Goal: Information Seeking & Learning: Learn about a topic

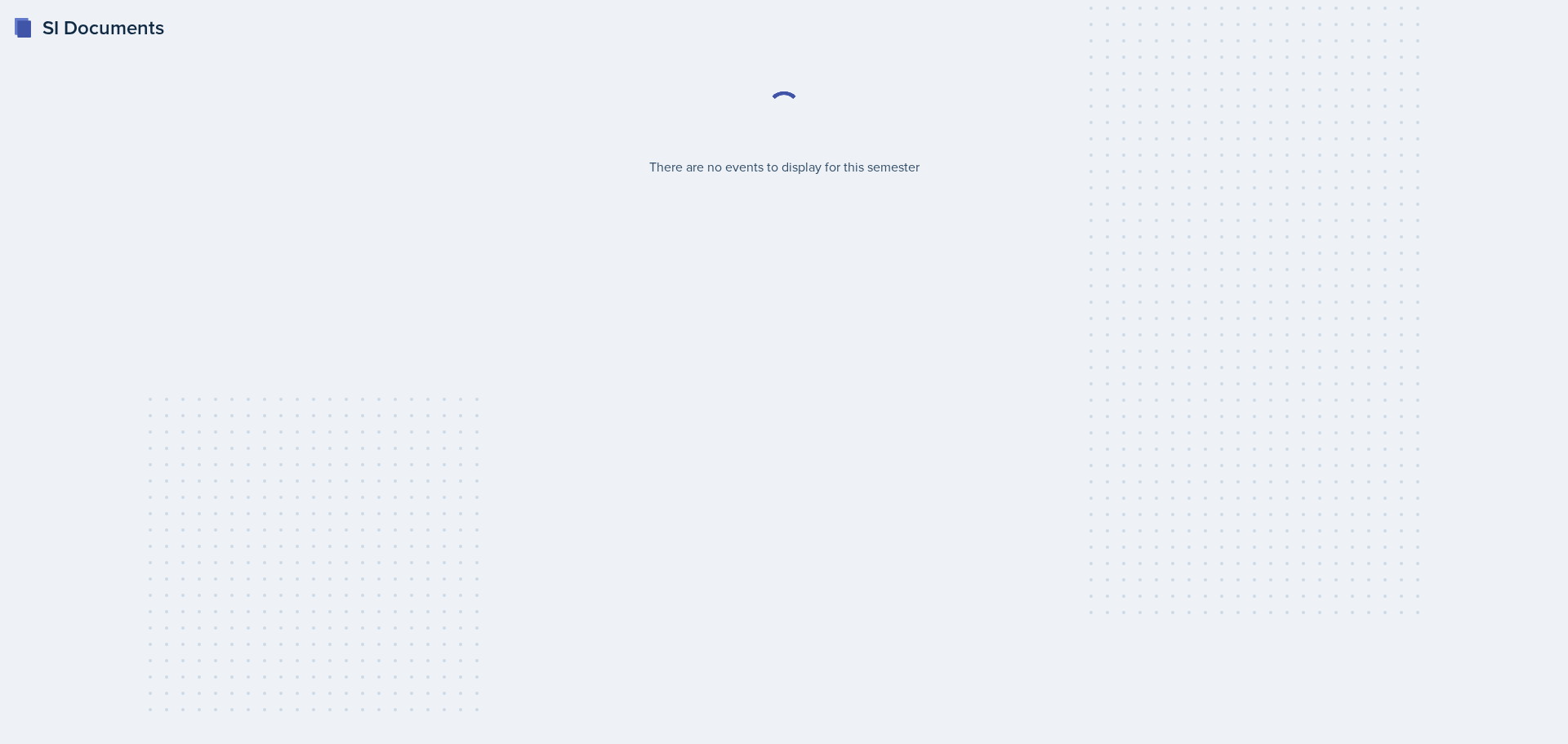
select select "2bed604d-1099-4043-b1bc-2365e8740244"
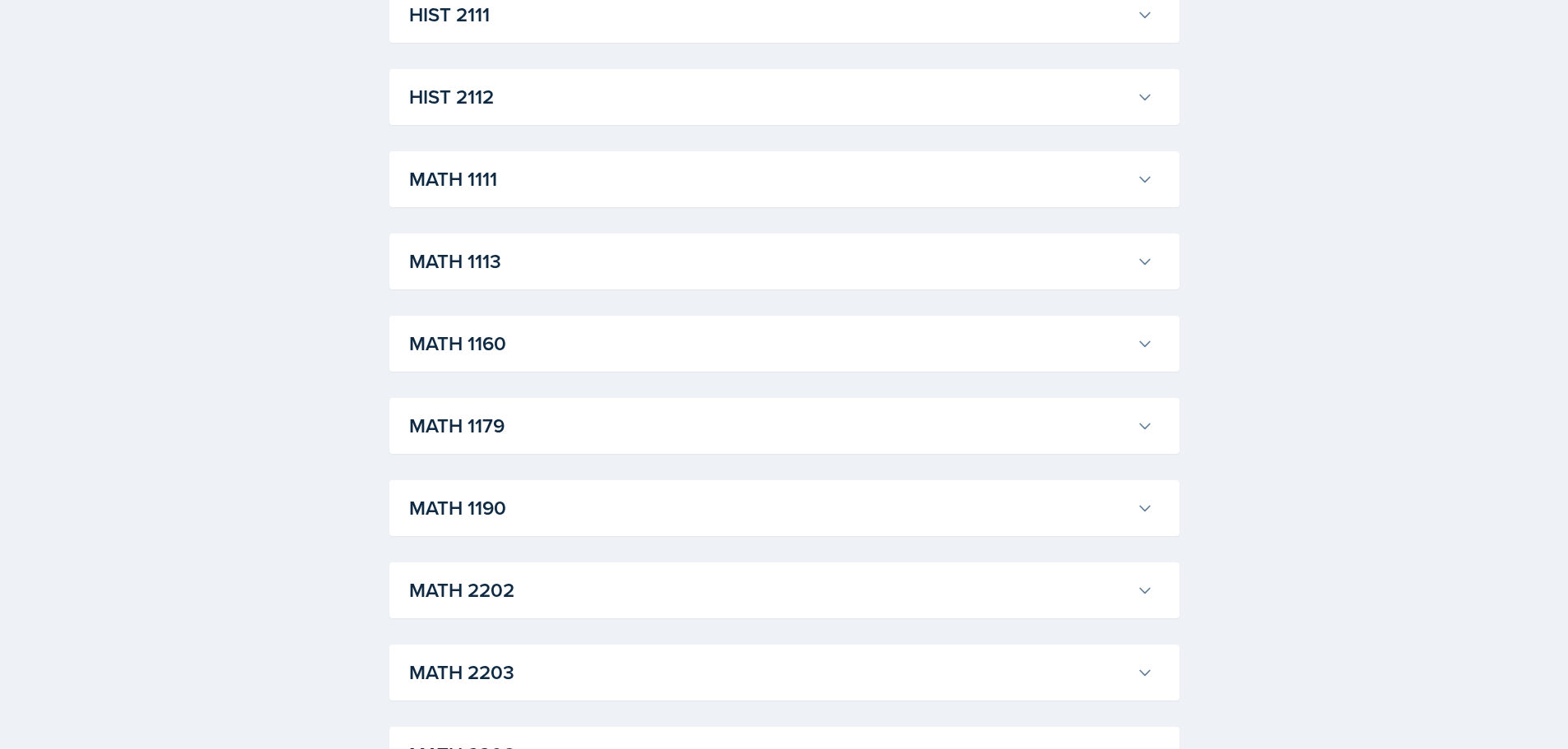
scroll to position [1397, 0]
click at [498, 169] on h3 "MATH 1111" at bounding box center [769, 177] width 721 height 29
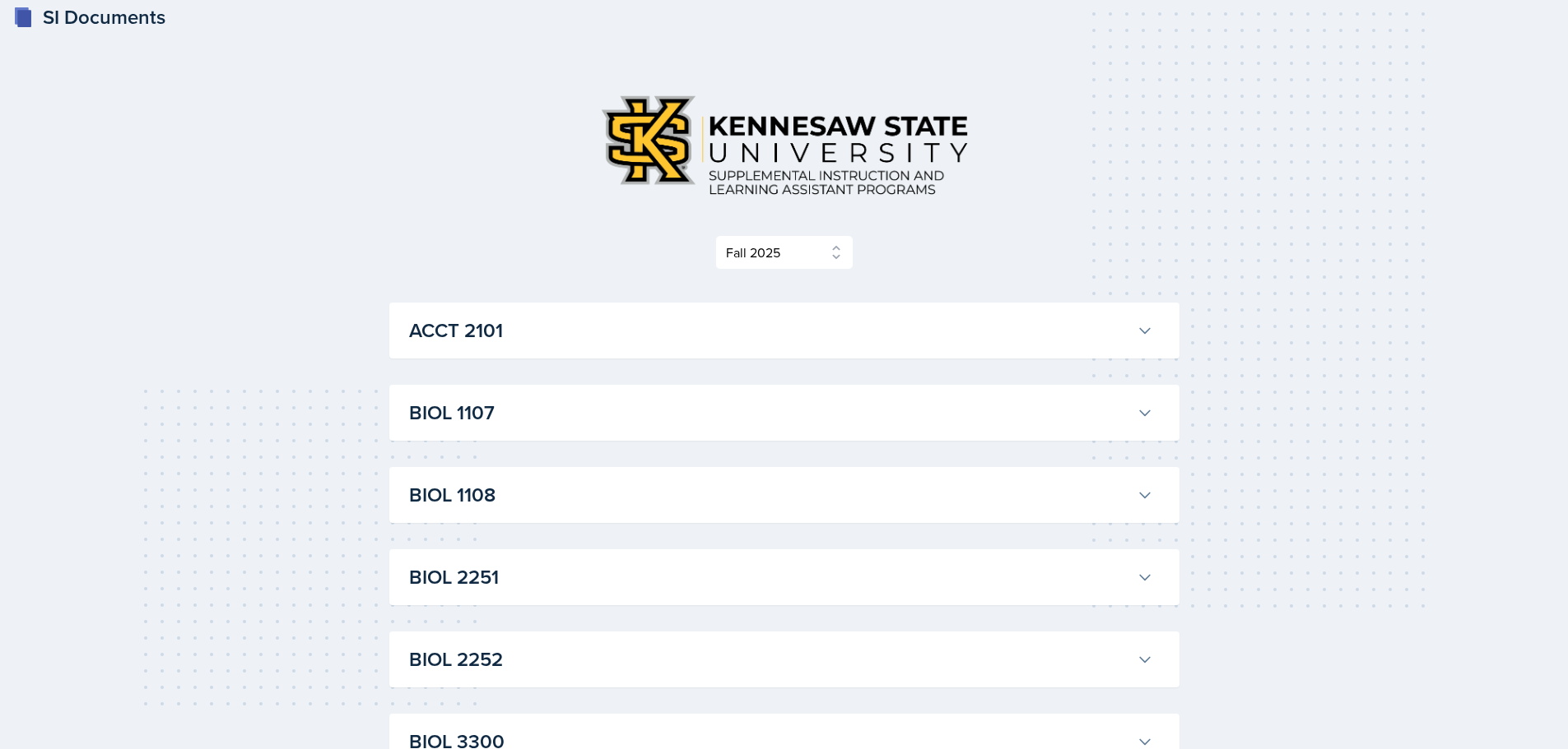
scroll to position [0, 0]
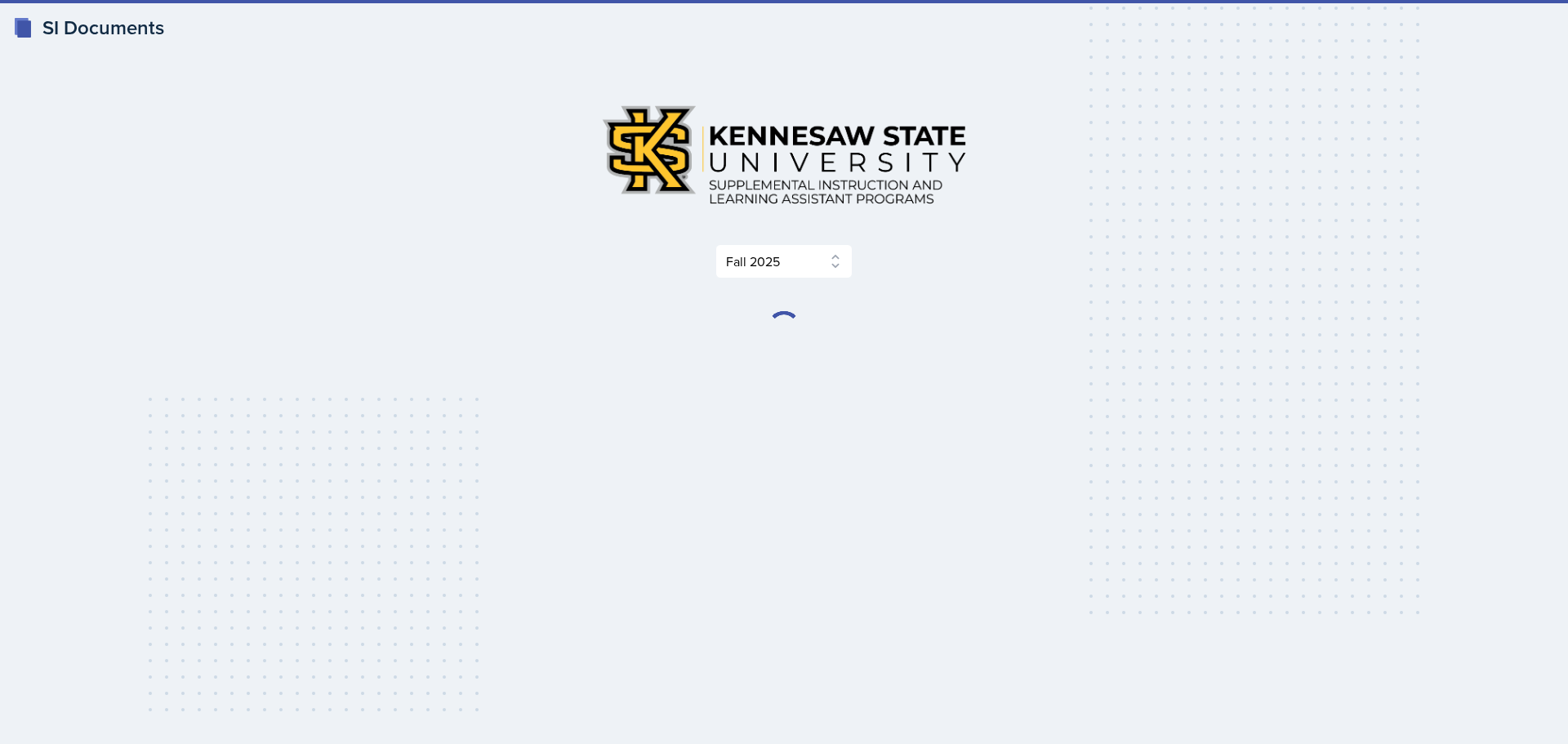
select select "2bed604d-1099-4043-b1bc-2365e8740244"
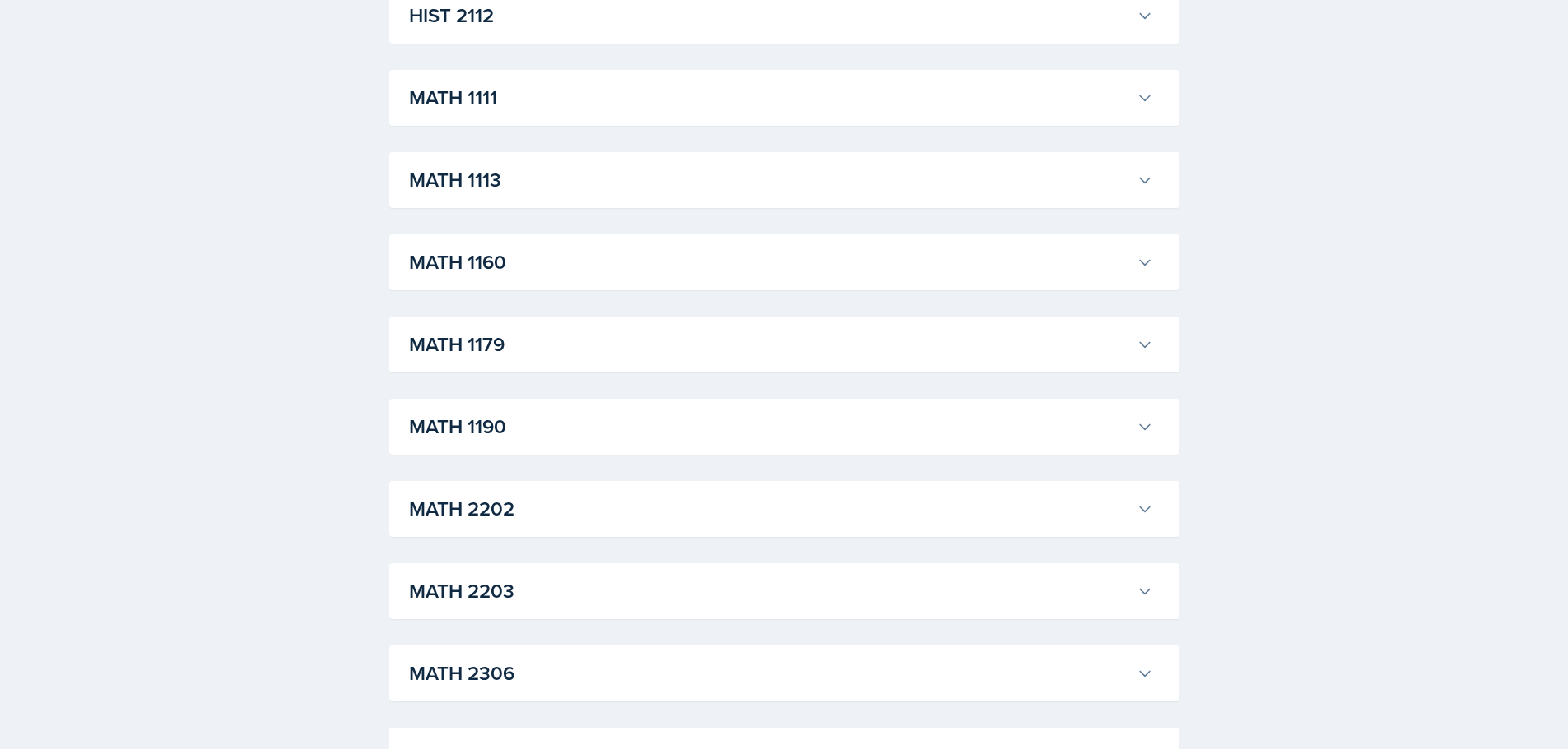
scroll to position [1479, 0]
click at [550, 96] on h3 "MATH 1111" at bounding box center [769, 96] width 721 height 29
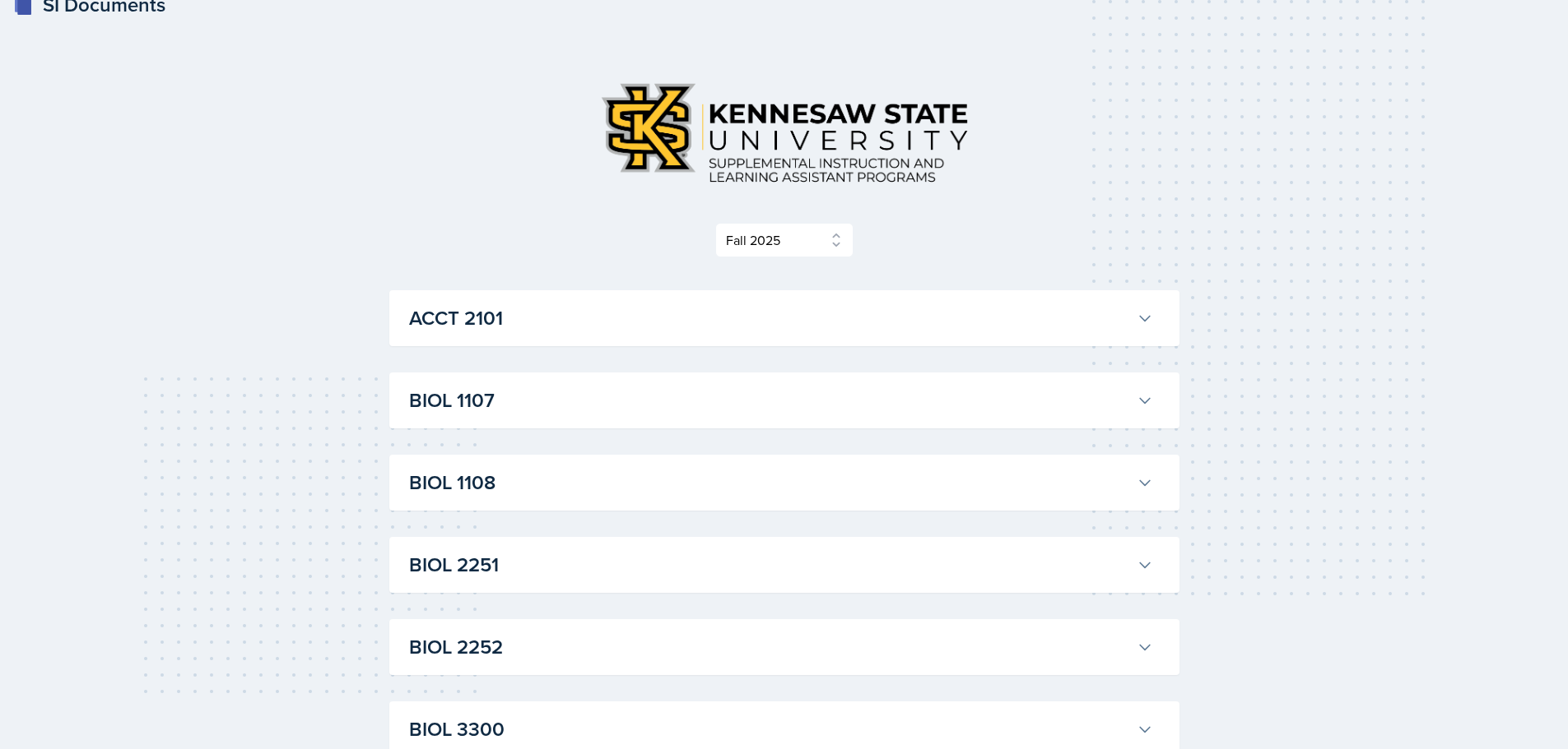
scroll to position [0, 0]
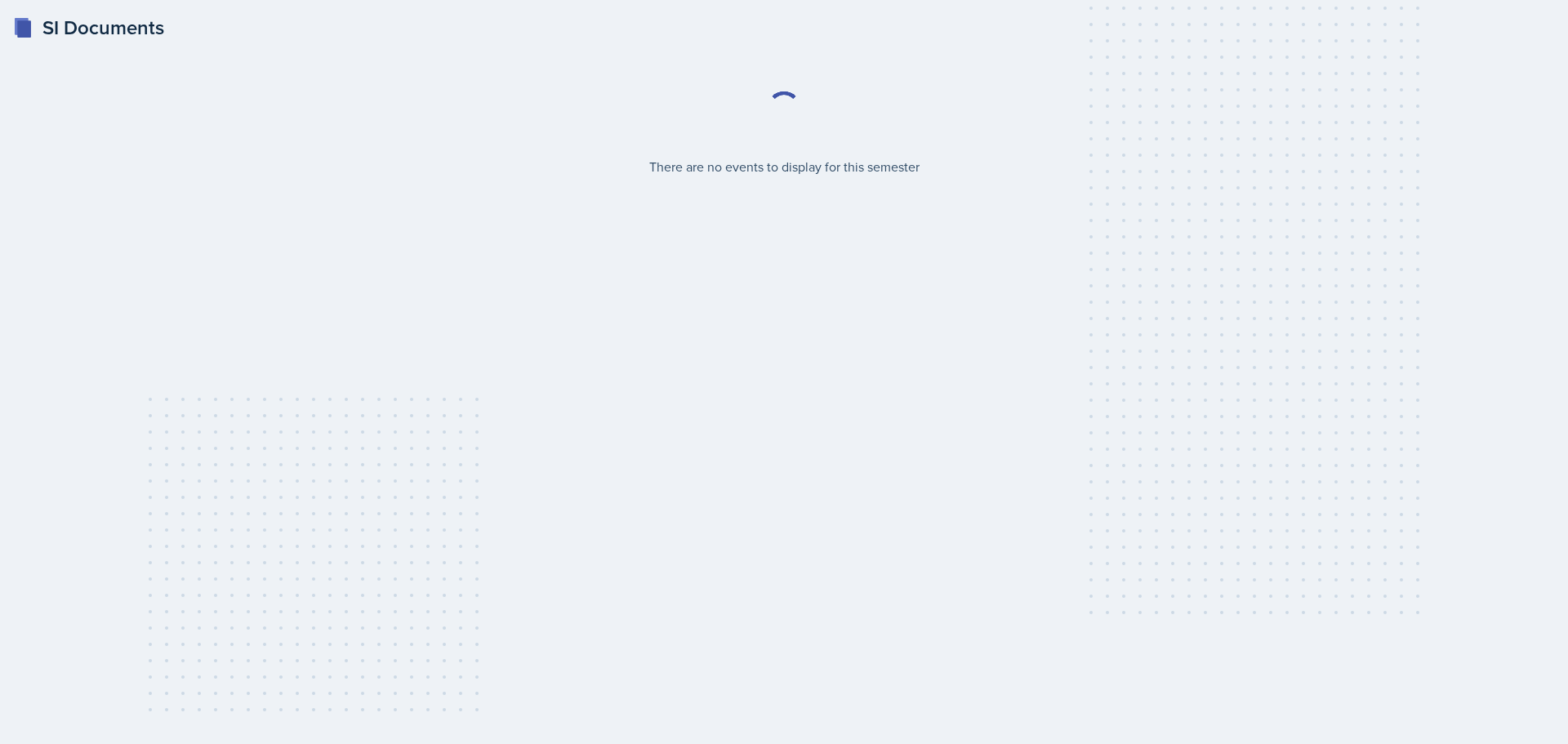
select select "2bed604d-1099-4043-b1bc-2365e8740244"
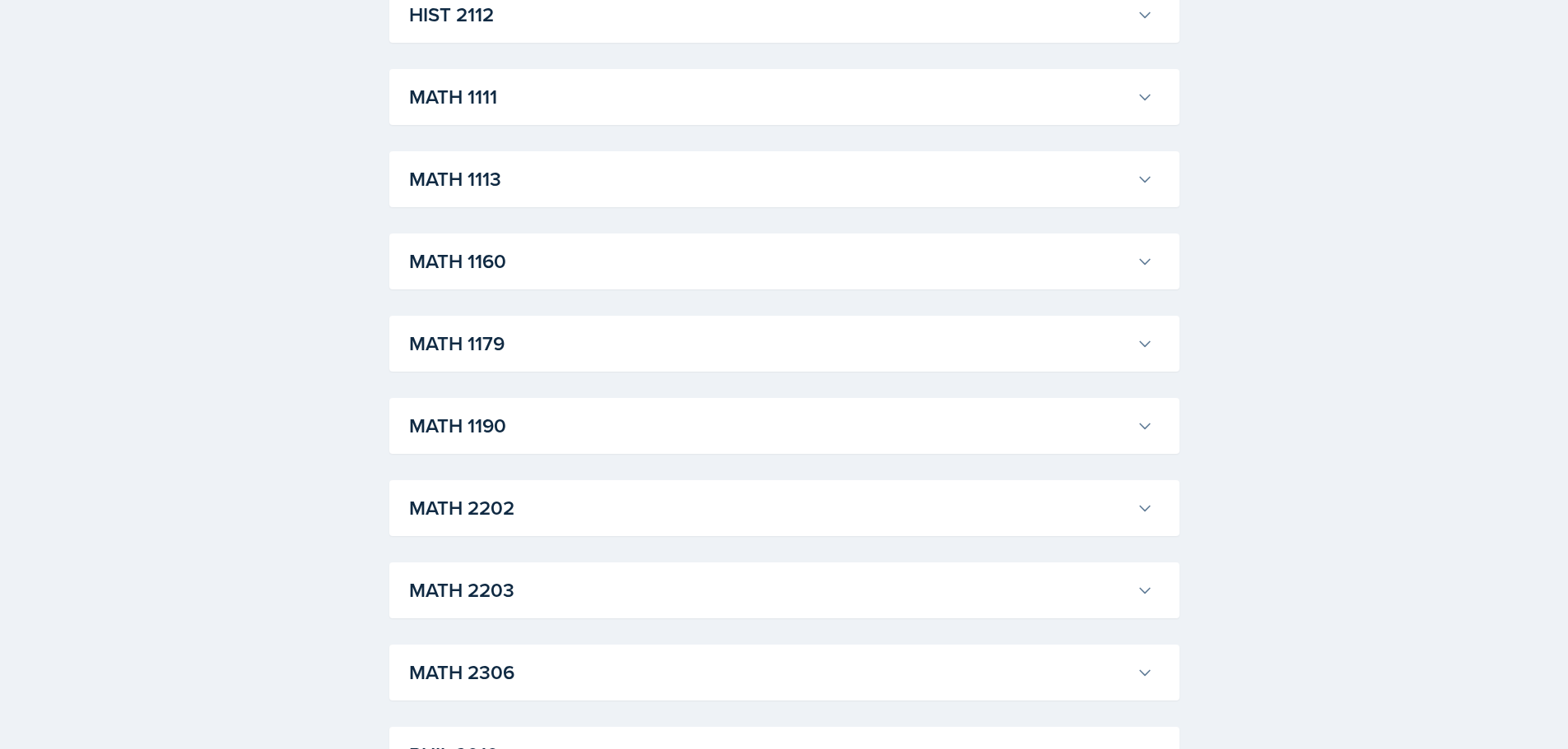
scroll to position [1479, 0]
click at [477, 93] on h3 "MATH 1111" at bounding box center [769, 96] width 721 height 29
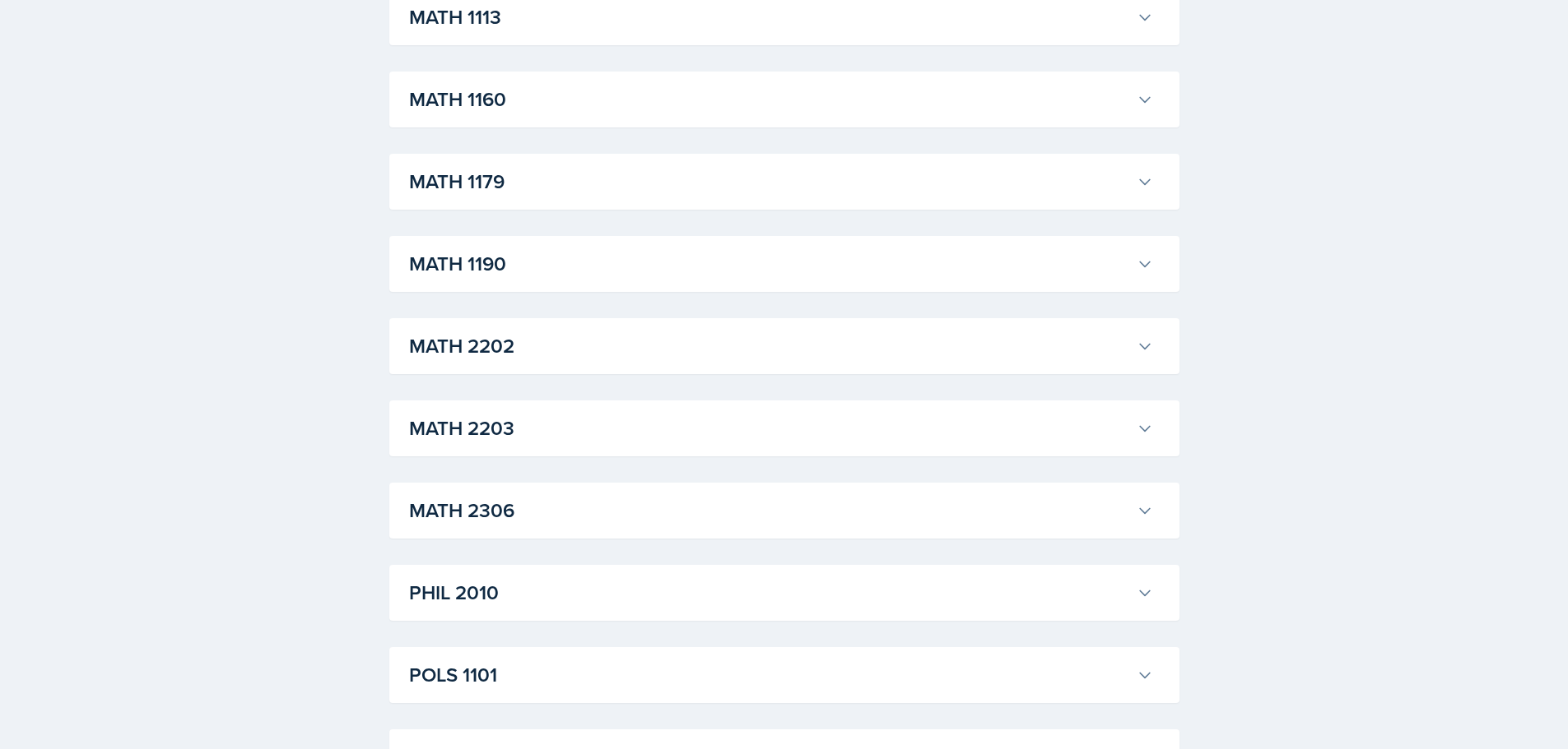
scroll to position [4604, 0]
click at [932, 31] on h3 "MATH 1113" at bounding box center [769, 16] width 721 height 29
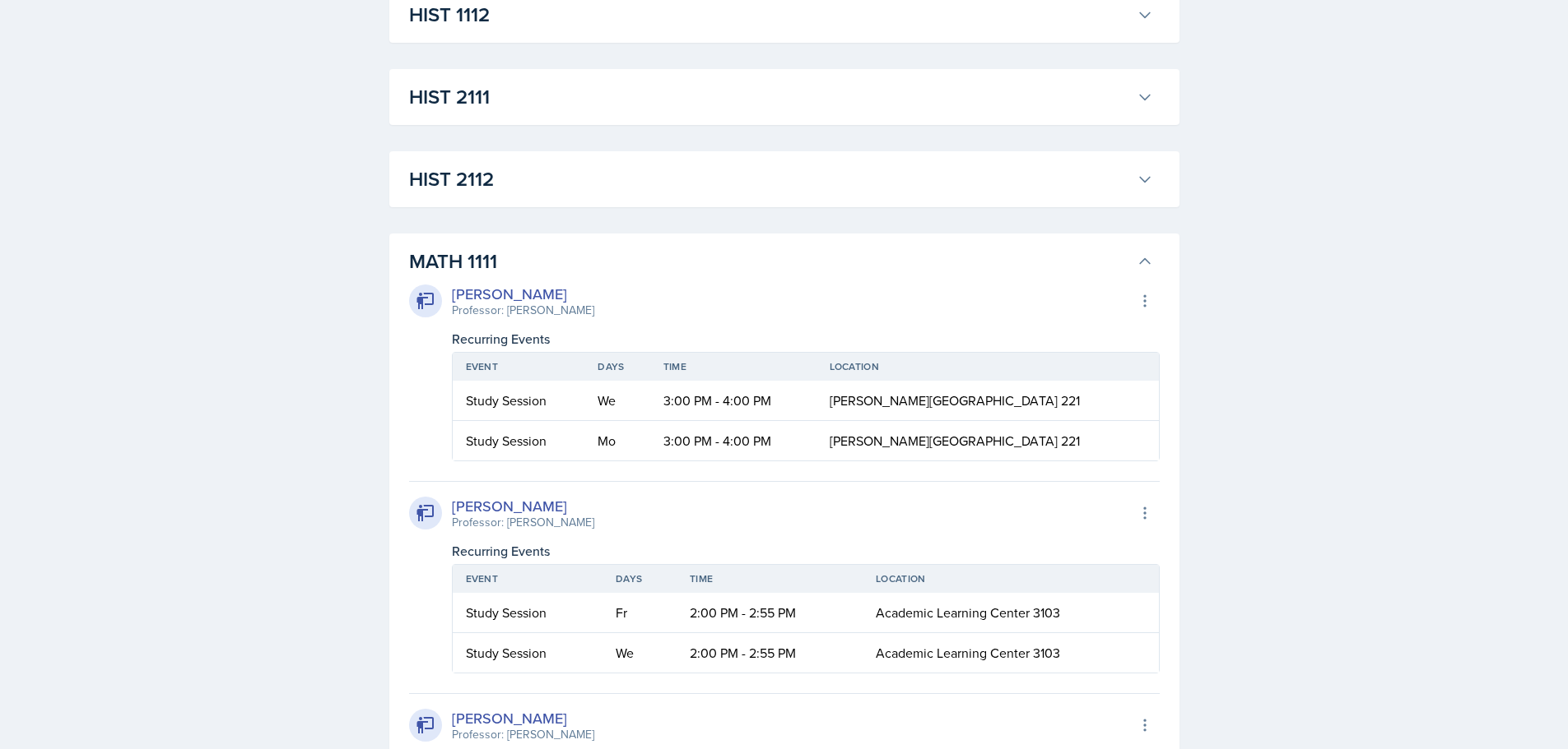
scroll to position [1314, 0]
click at [1142, 262] on icon at bounding box center [1144, 261] width 17 height 17
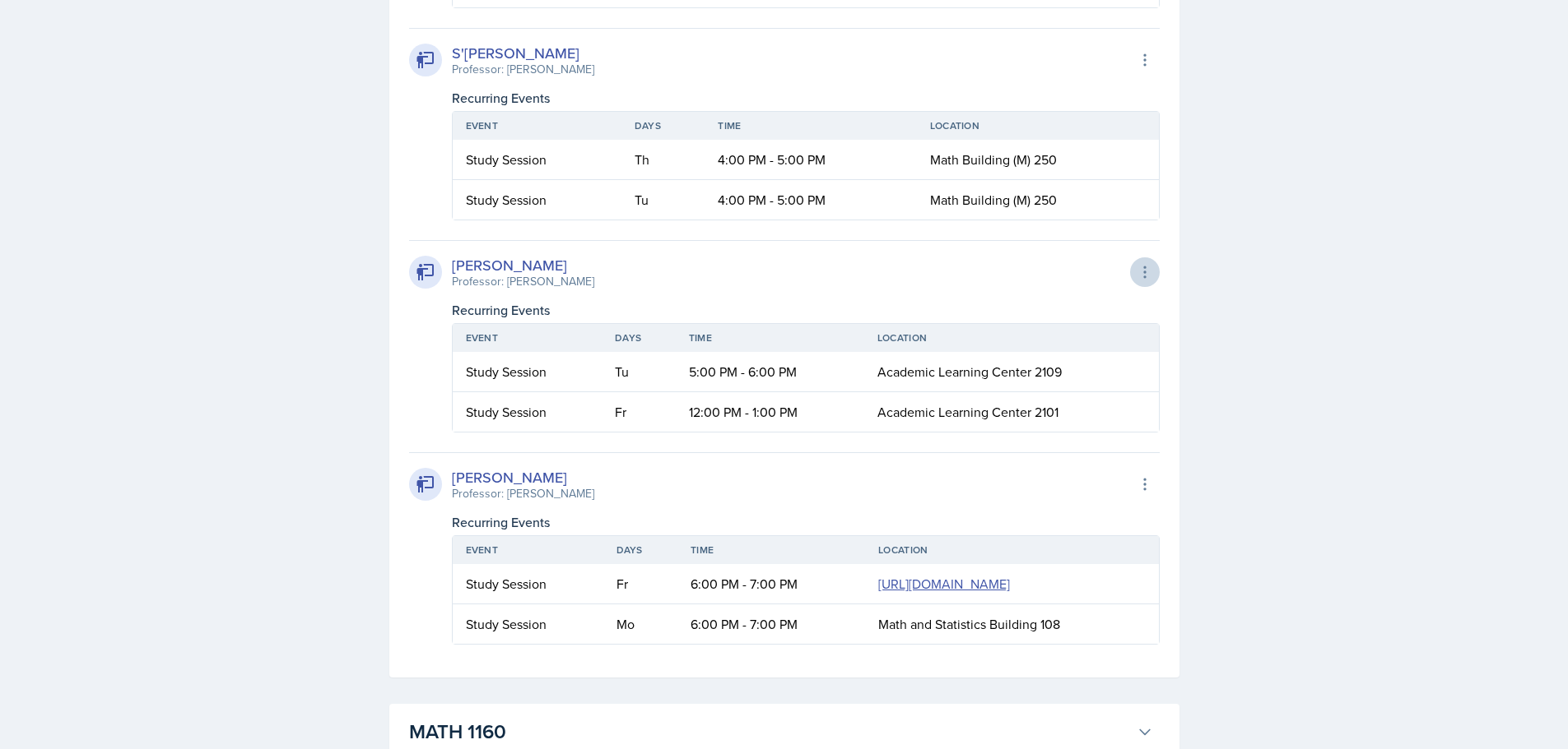
scroll to position [3122, 0]
click at [1147, 274] on icon at bounding box center [1144, 271] width 17 height 17
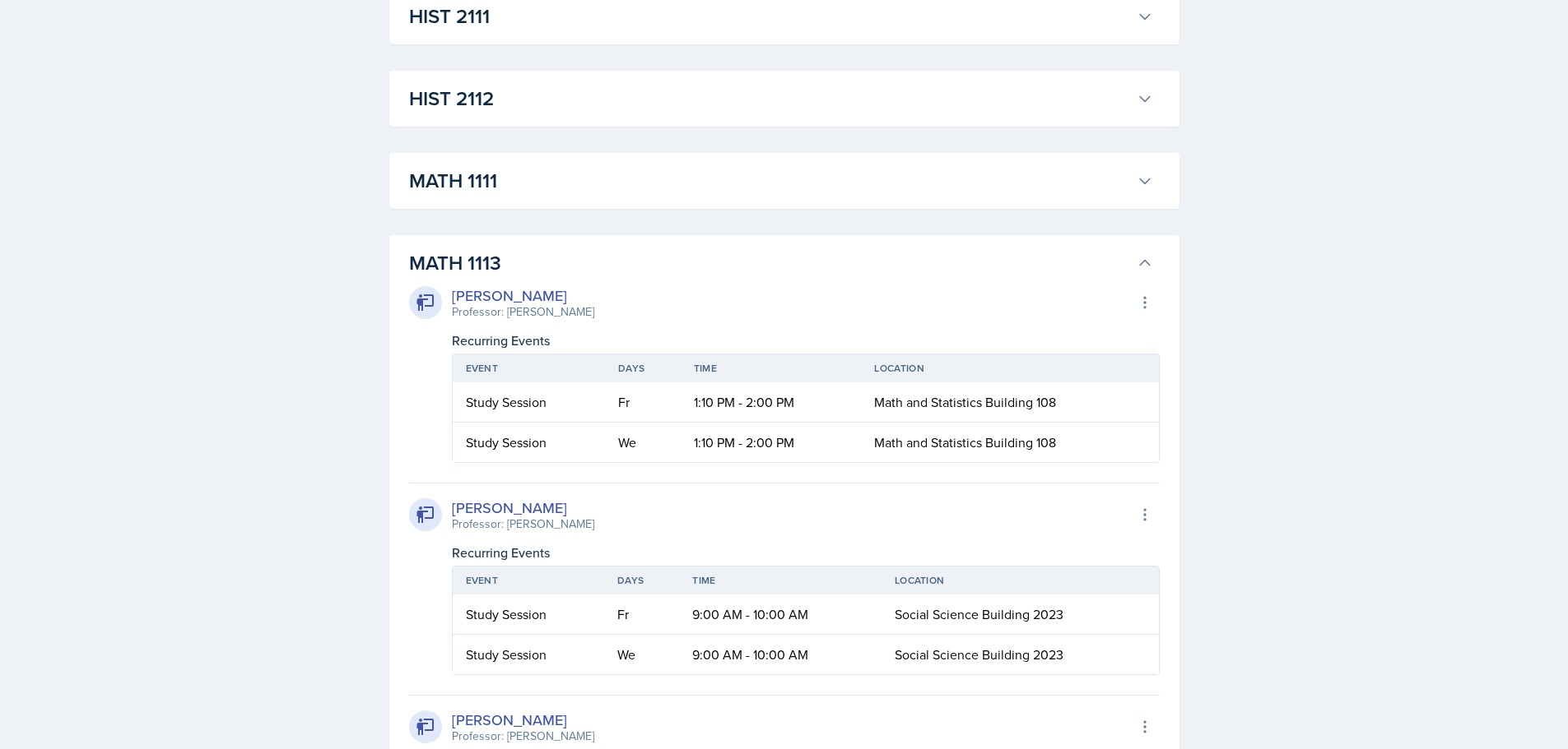
scroll to position [1395, 0]
click at [473, 182] on h3 "MATH 1111" at bounding box center [769, 179] width 721 height 29
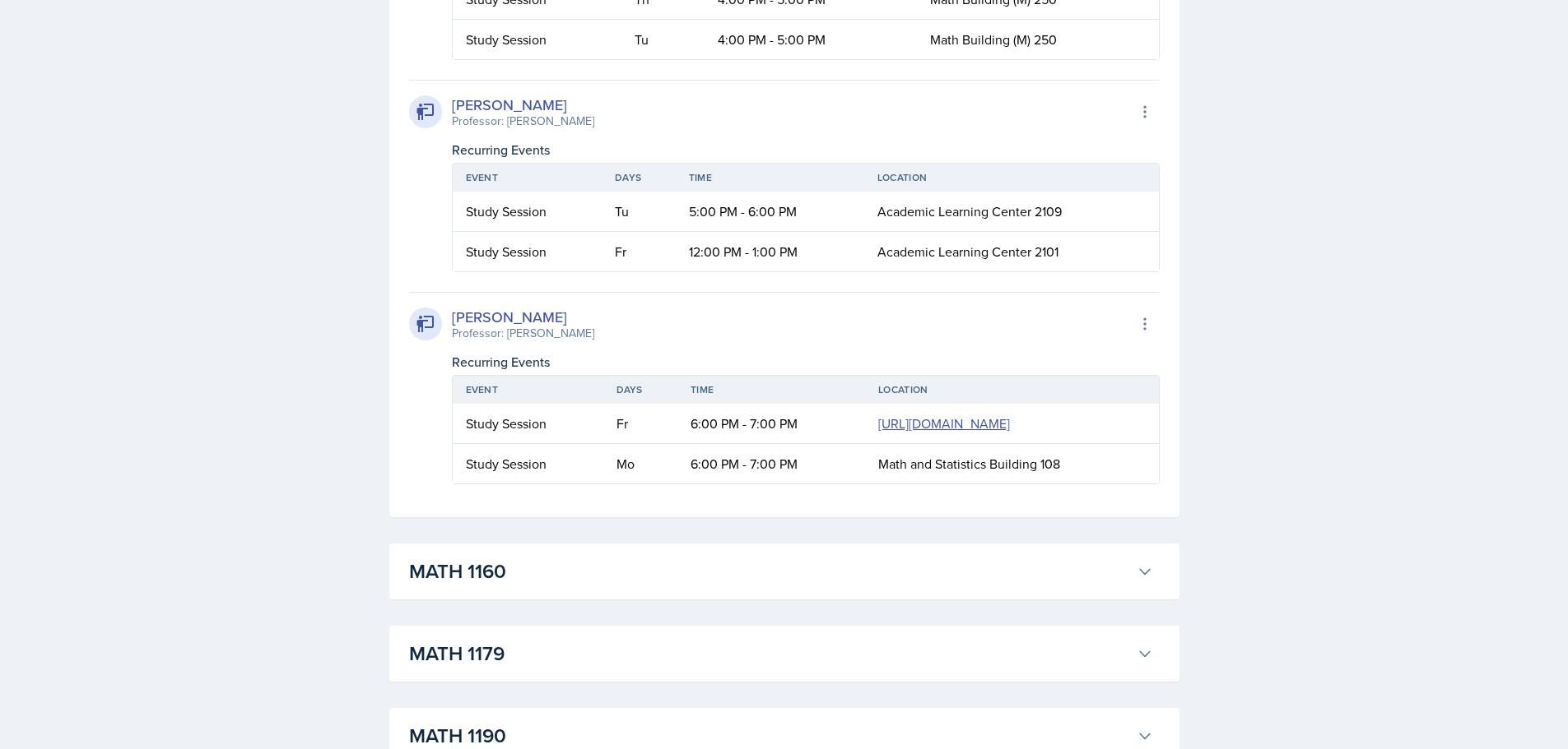
scroll to position [6248, 0]
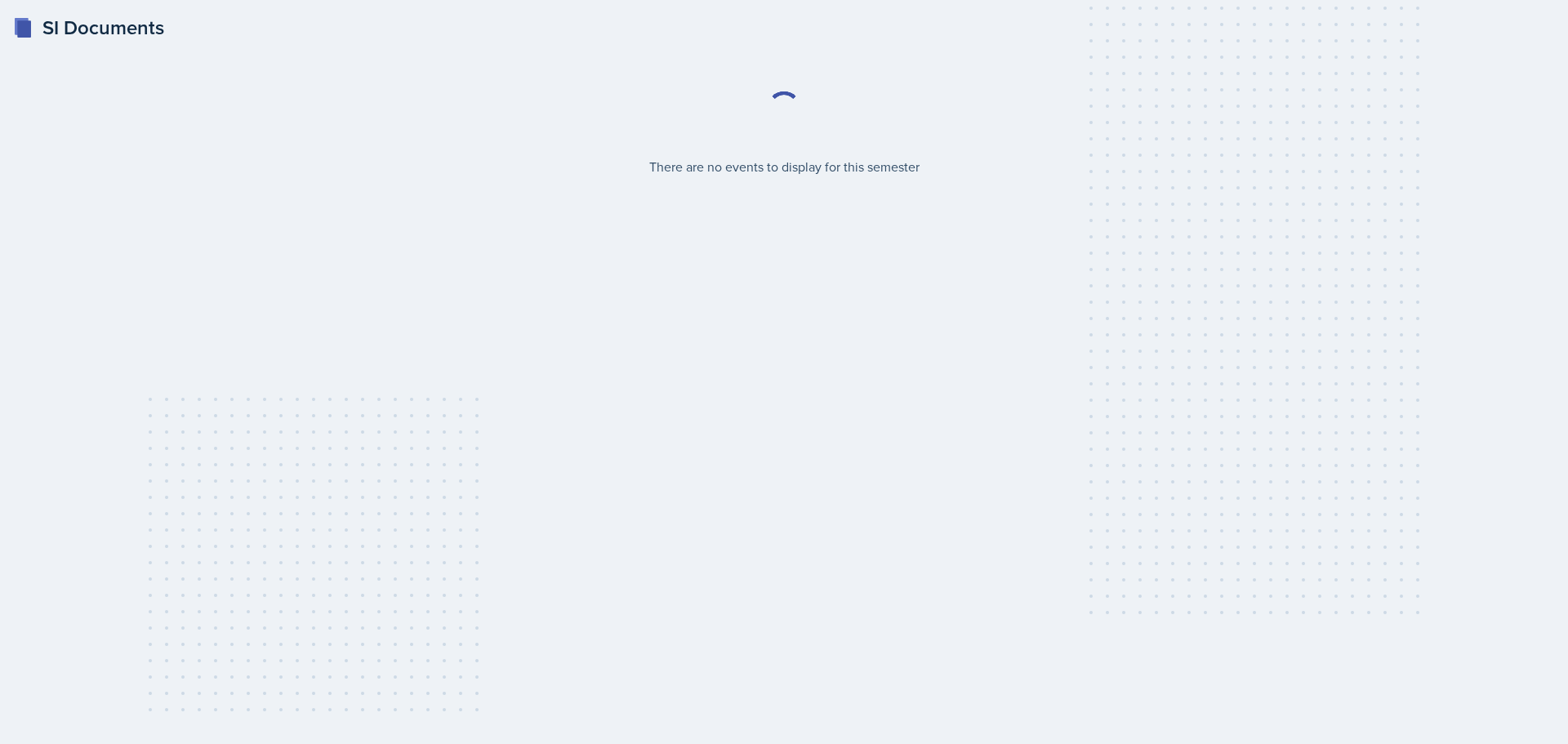
select select "2bed604d-1099-4043-b1bc-2365e8740244"
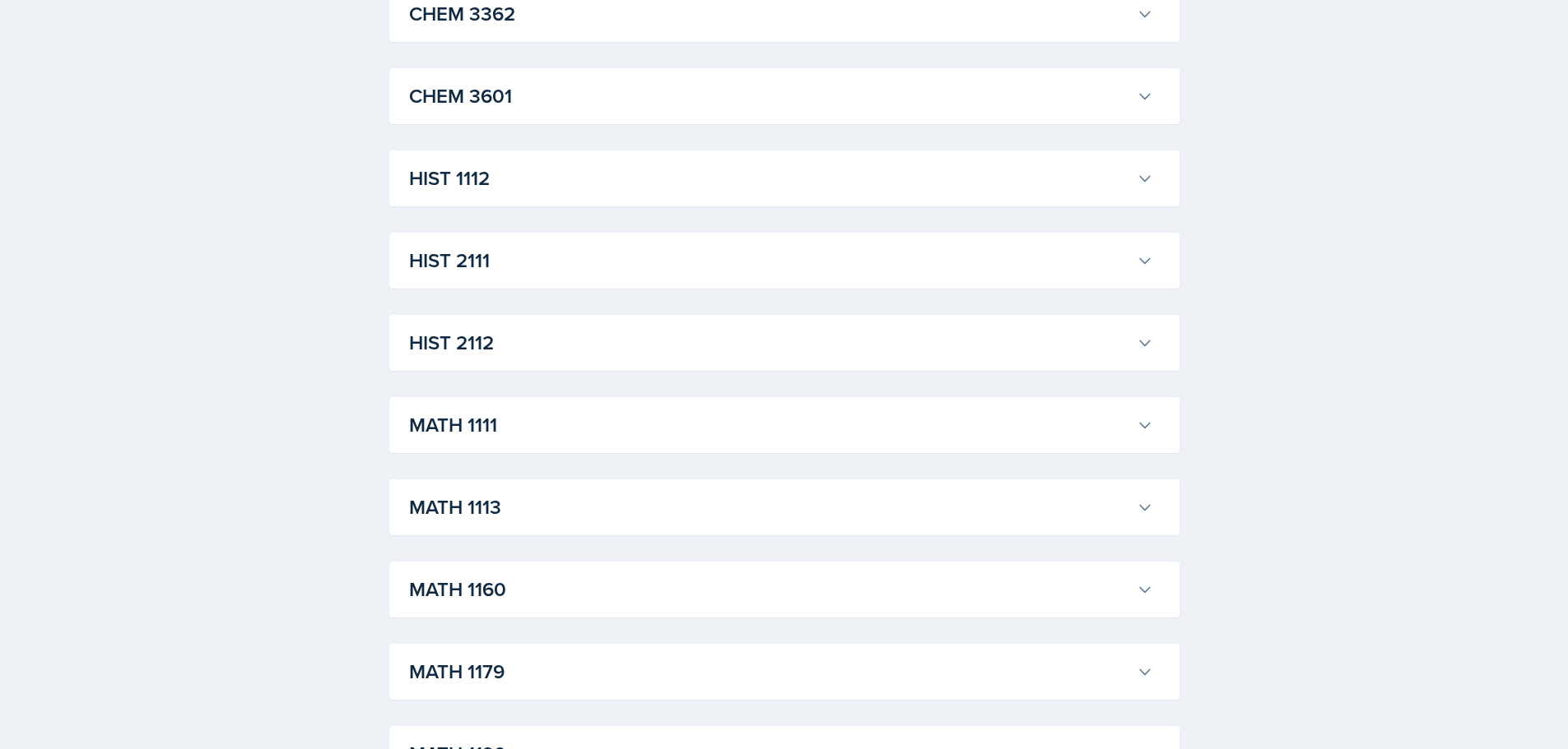
scroll to position [1150, 0]
click at [537, 427] on h3 "MATH 1111" at bounding box center [769, 424] width 721 height 29
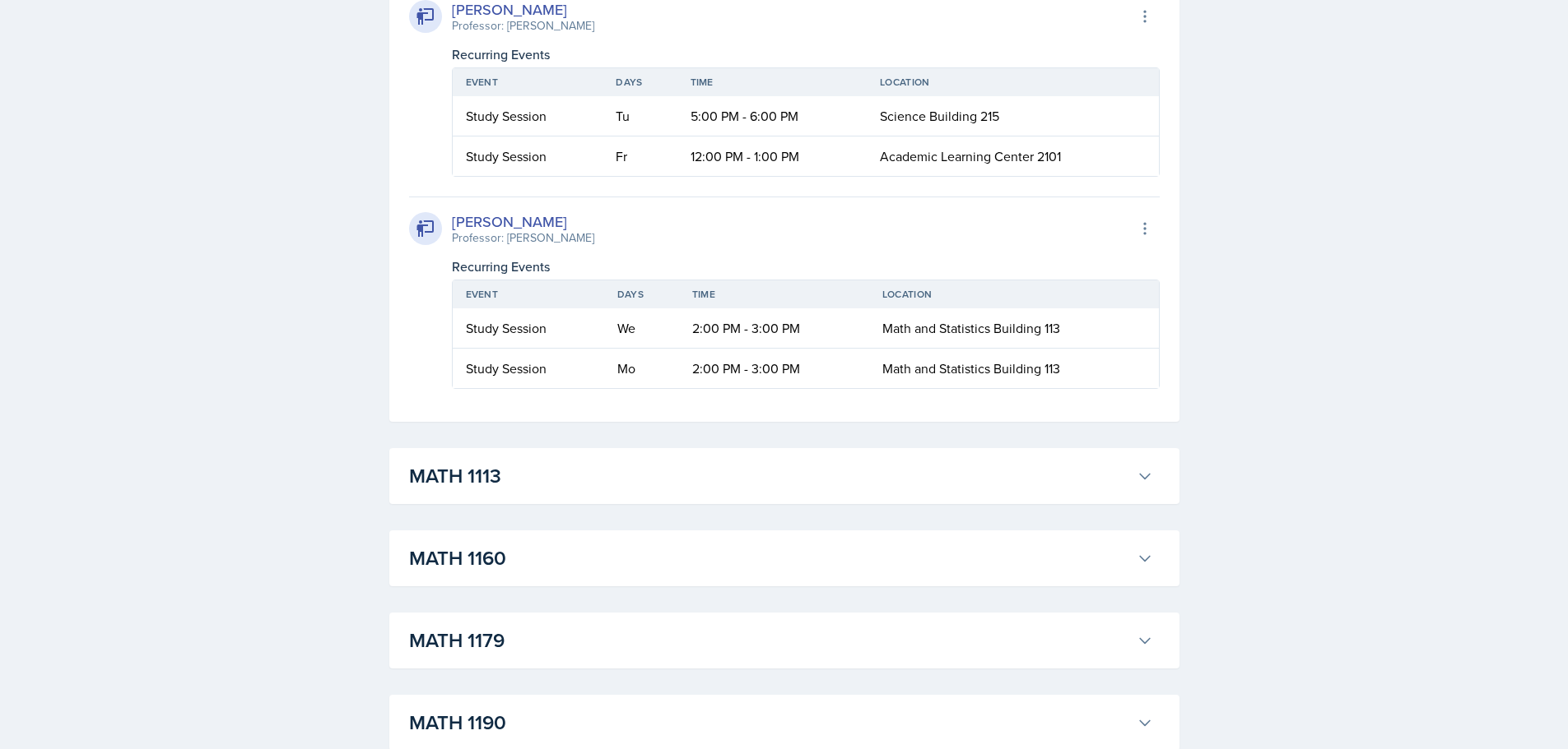
scroll to position [4357, 0]
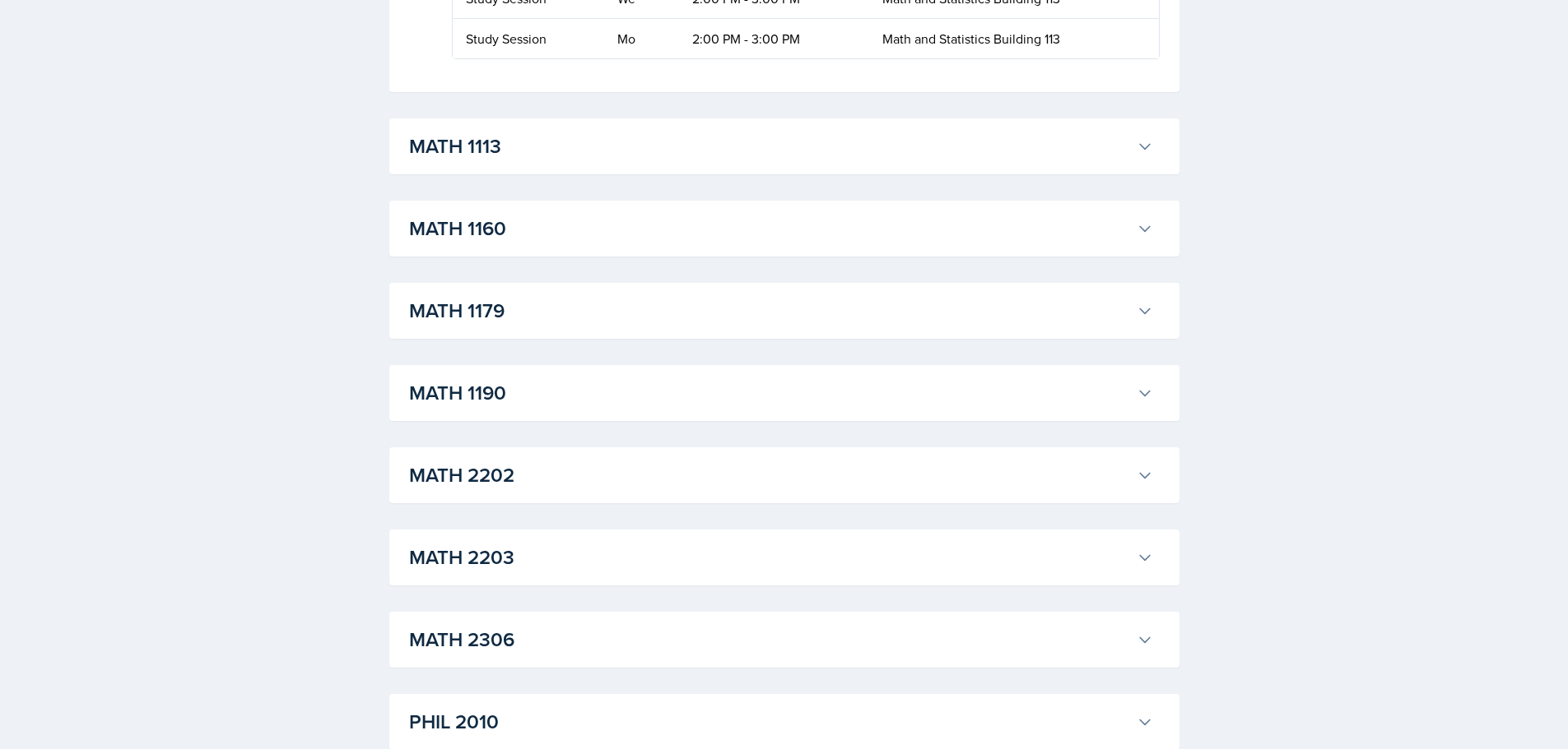
click at [819, 161] on h3 "MATH 1113" at bounding box center [769, 146] width 721 height 29
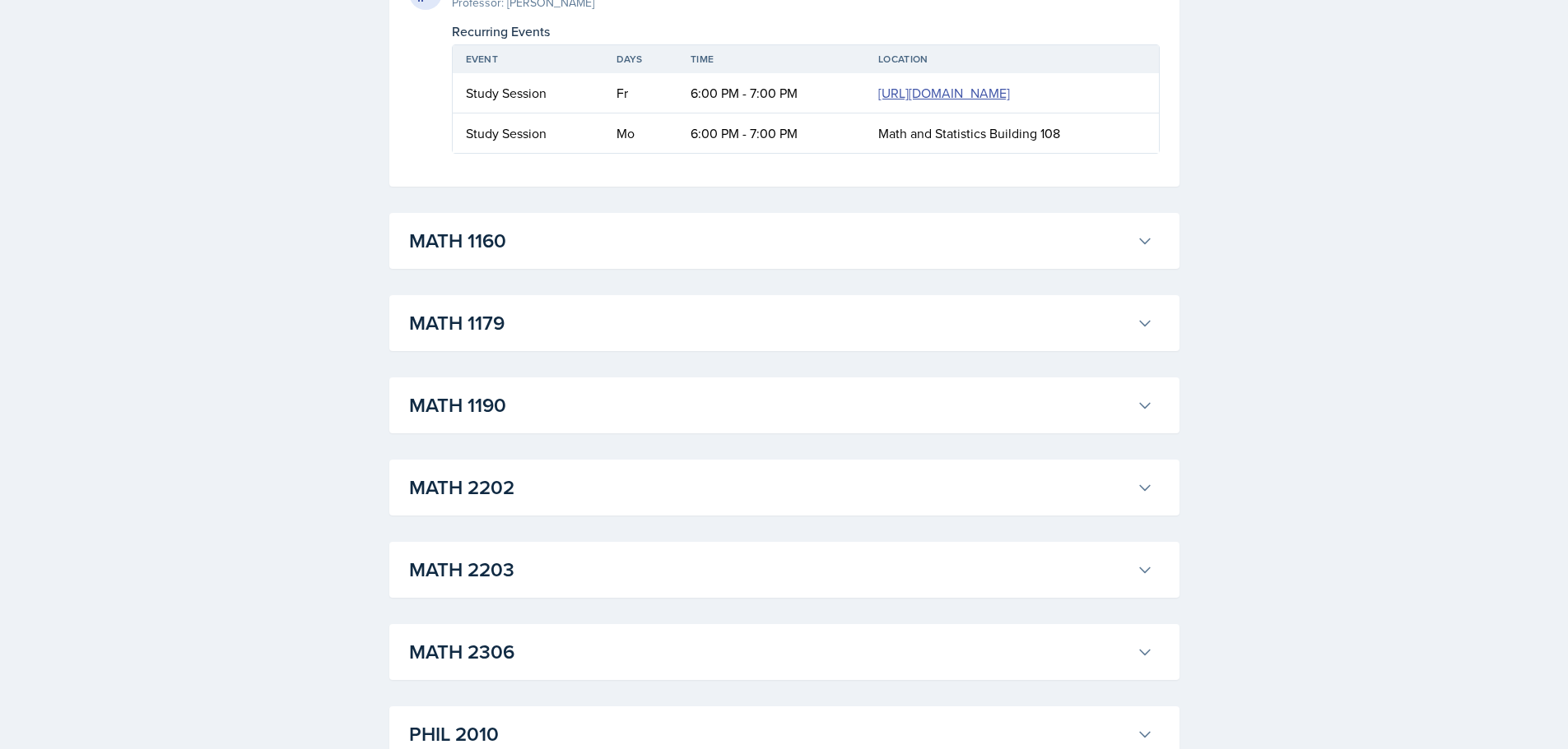
scroll to position [6577, 0]
click at [566, 255] on h3 "MATH 1160" at bounding box center [769, 240] width 721 height 29
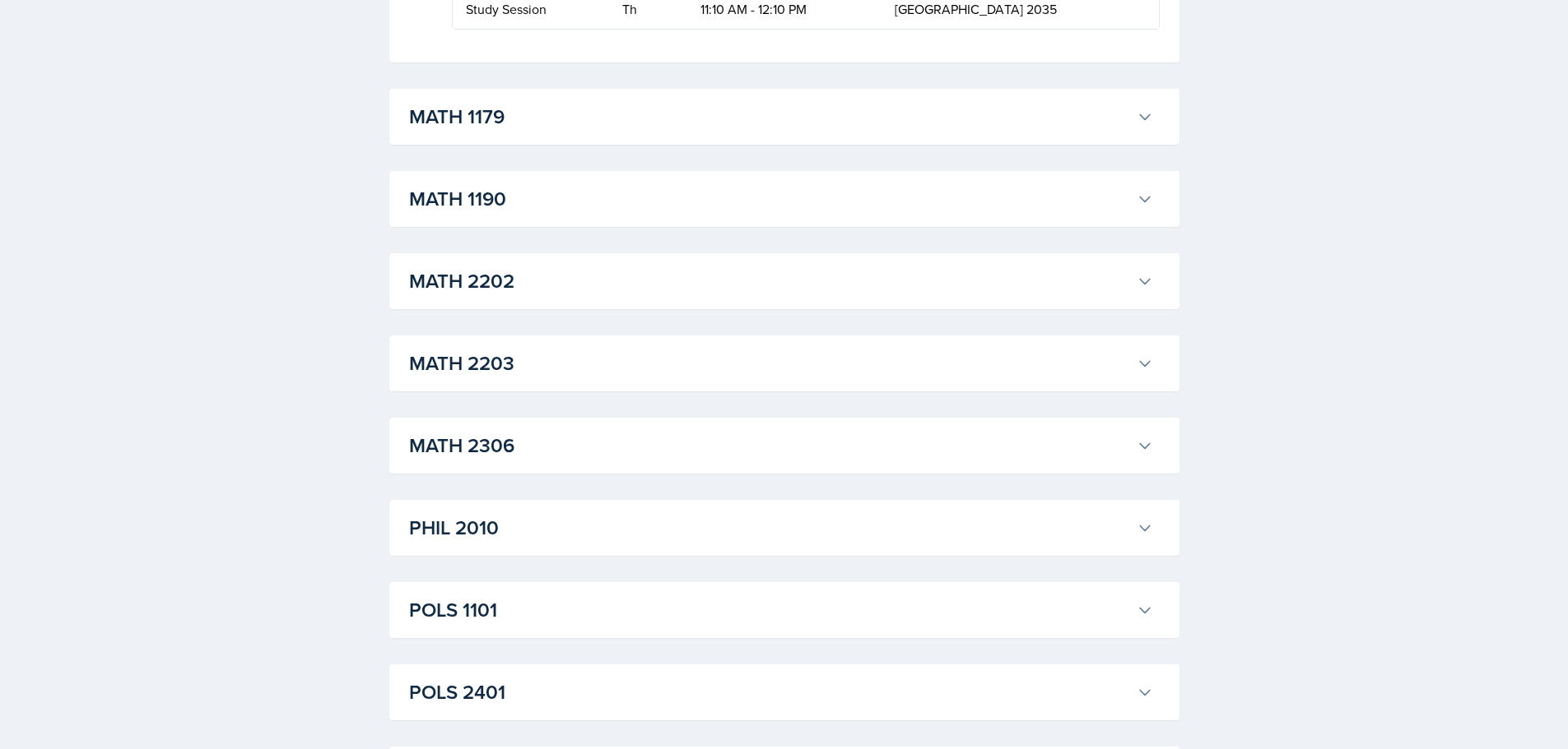
scroll to position [6989, 0]
click at [556, 131] on h3 "MATH 1179" at bounding box center [769, 115] width 721 height 29
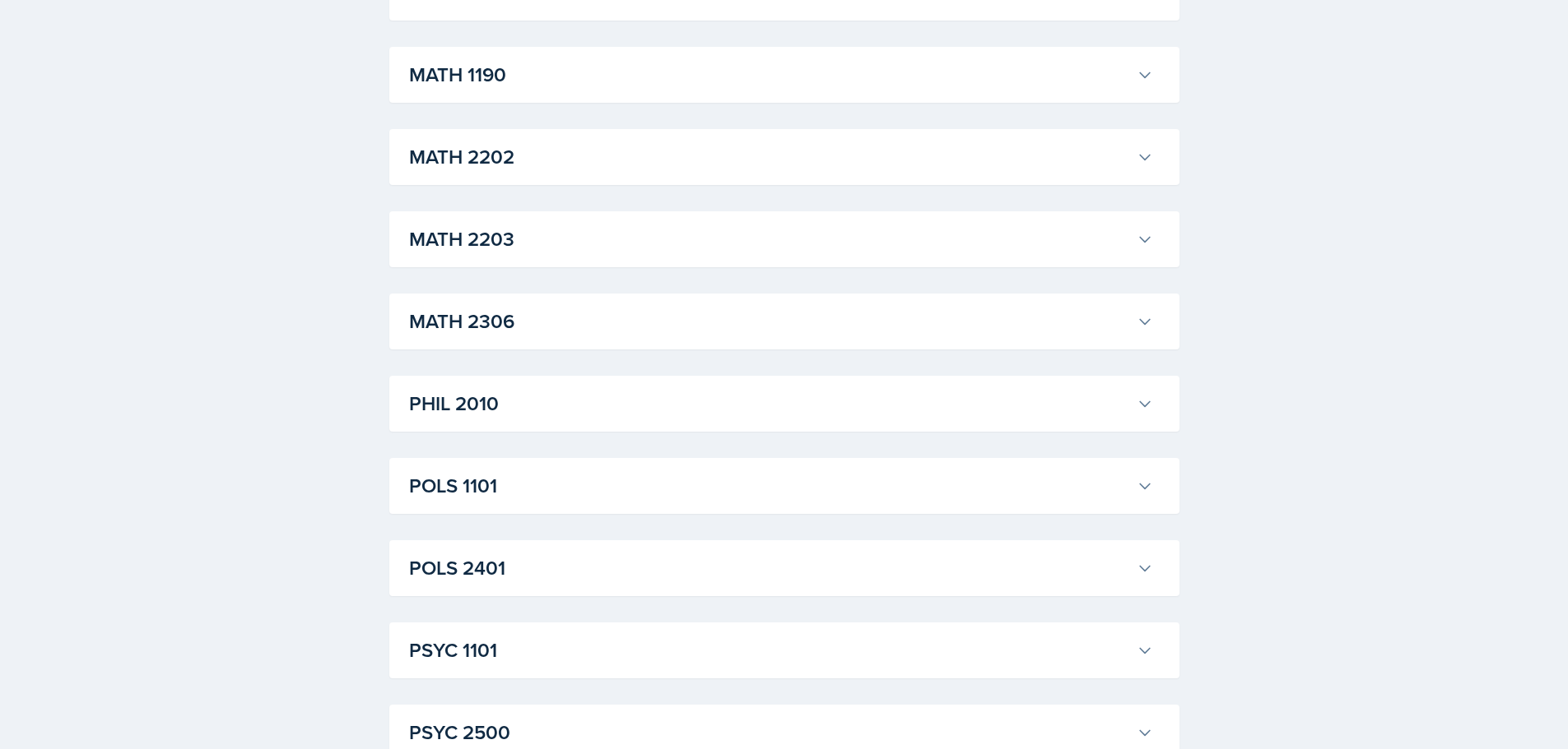
scroll to position [7318, 0]
click at [599, 88] on h3 "MATH 1190" at bounding box center [769, 73] width 721 height 29
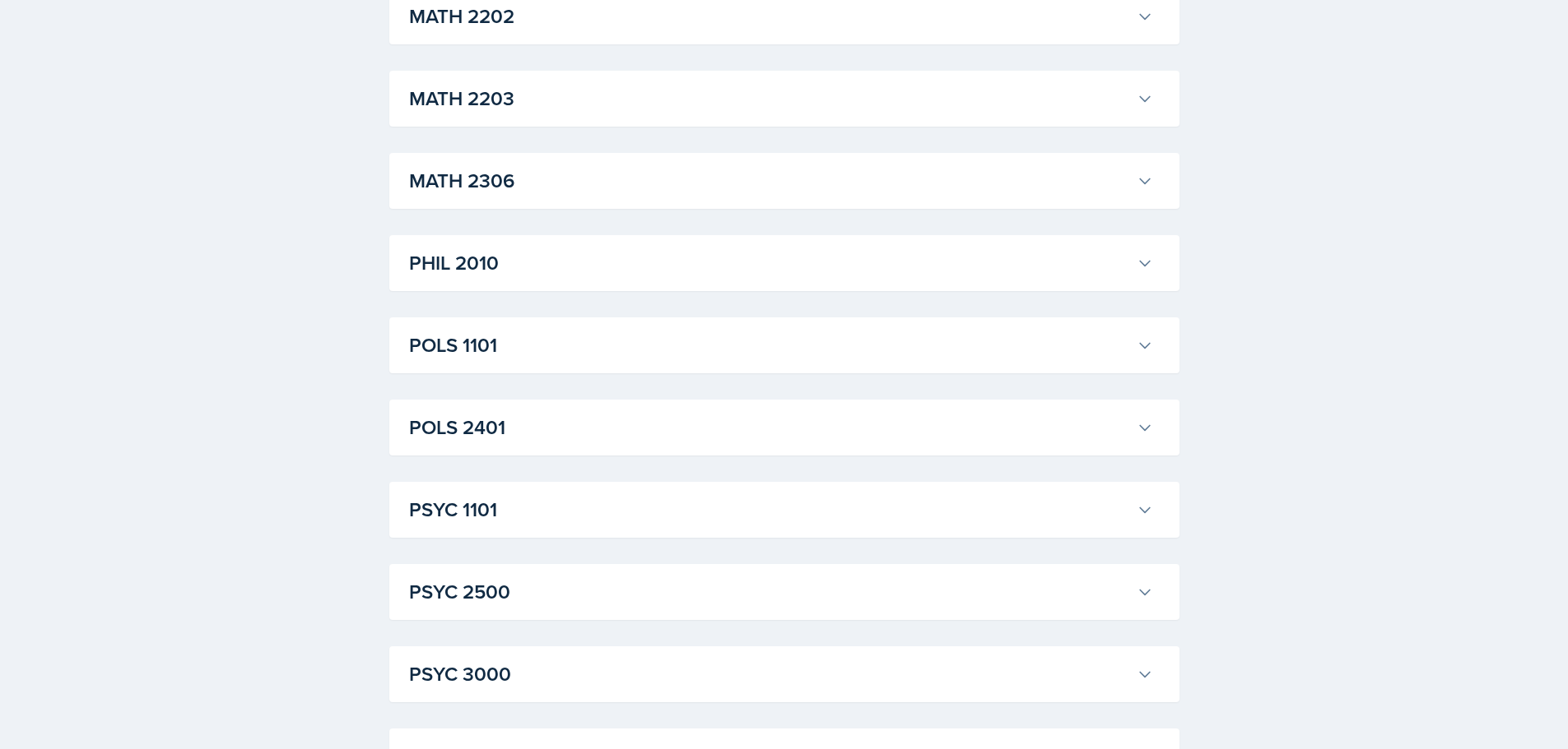
click at [606, 31] on h3 "MATH 2202" at bounding box center [769, 16] width 721 height 29
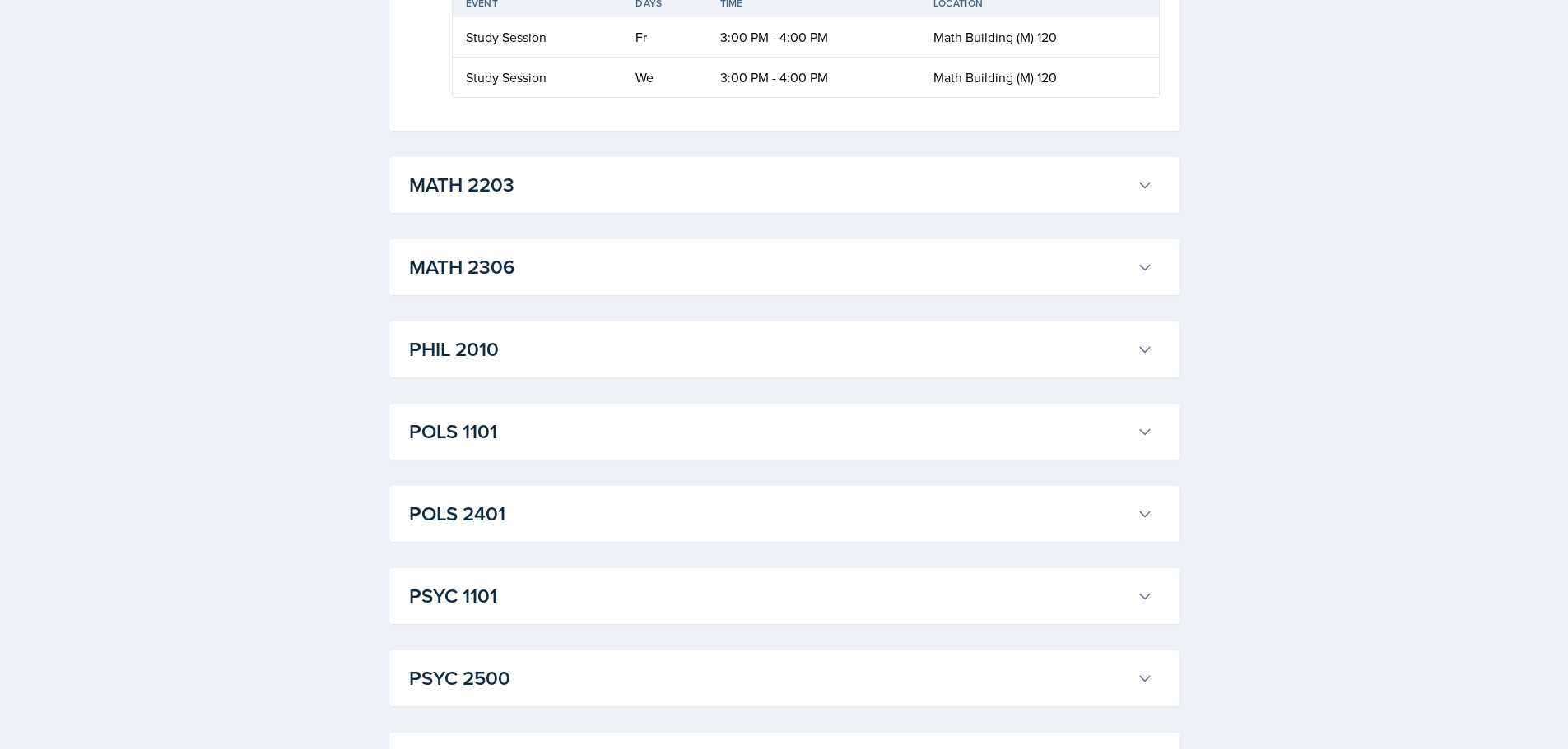
scroll to position [11264, 0]
click at [667, 199] on h3 "MATH 2203" at bounding box center [769, 184] width 721 height 29
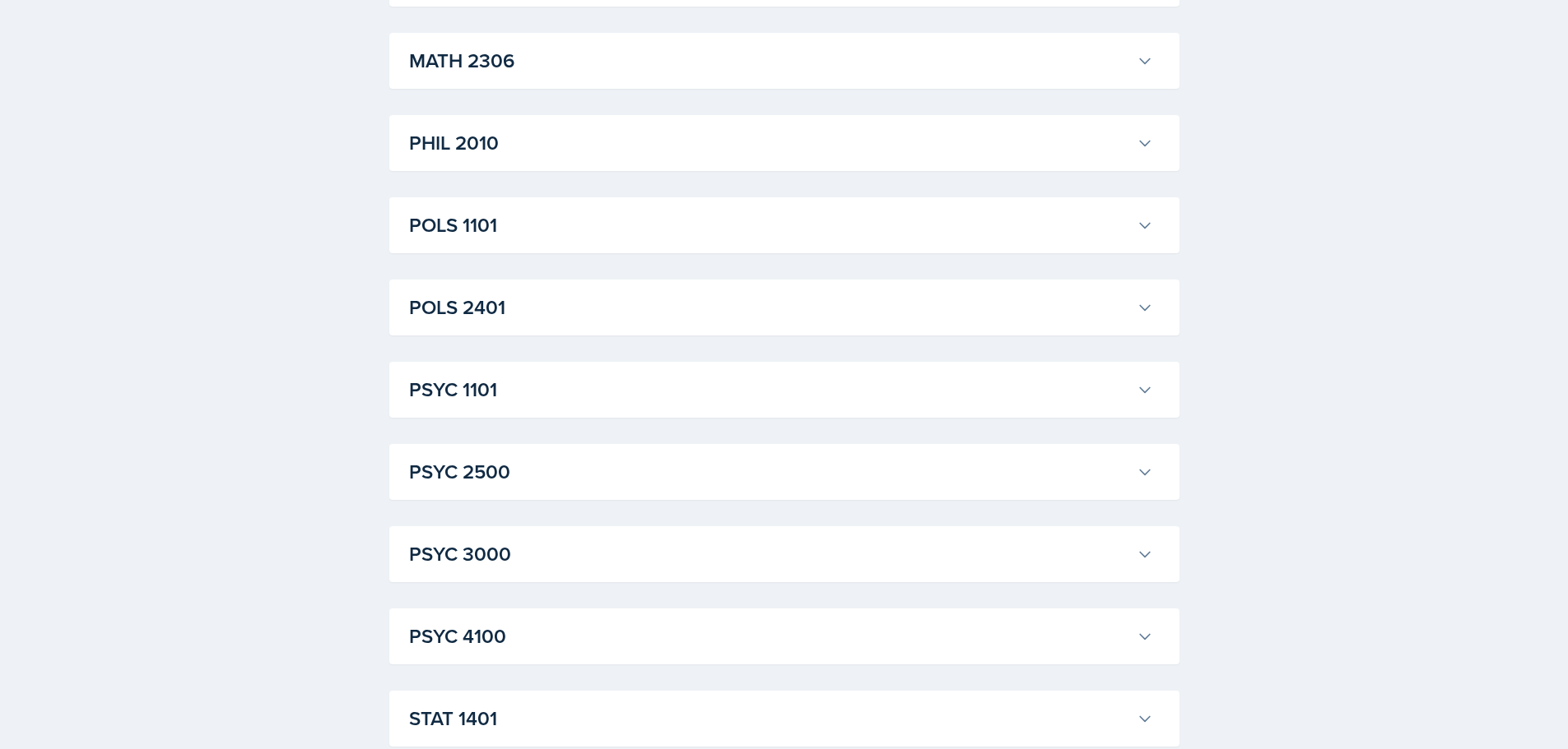
click at [560, 76] on h3 "MATH 2306" at bounding box center [769, 60] width 721 height 29
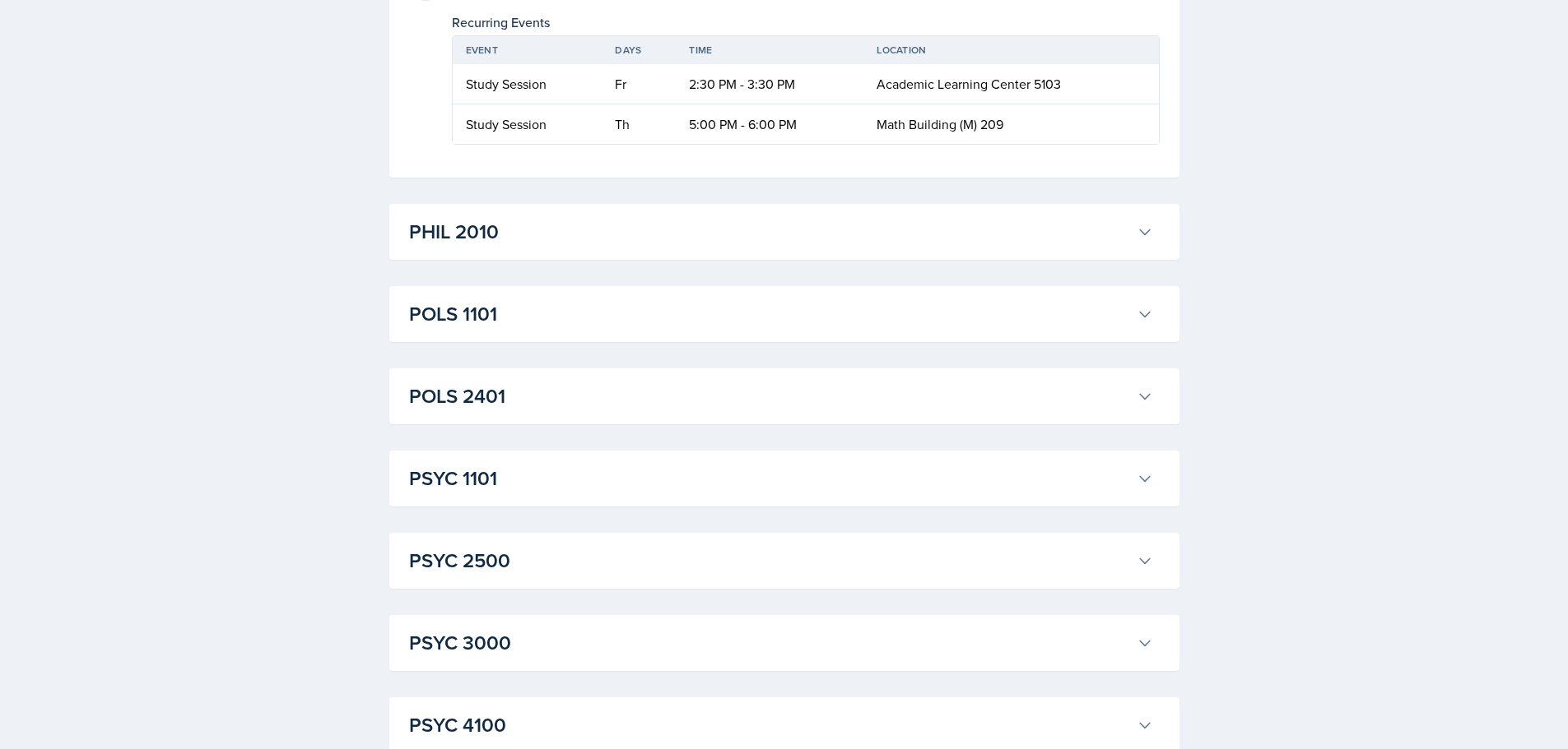
scroll to position [12003, 0]
click at [518, 246] on h3 "PHIL 2010" at bounding box center [769, 231] width 721 height 29
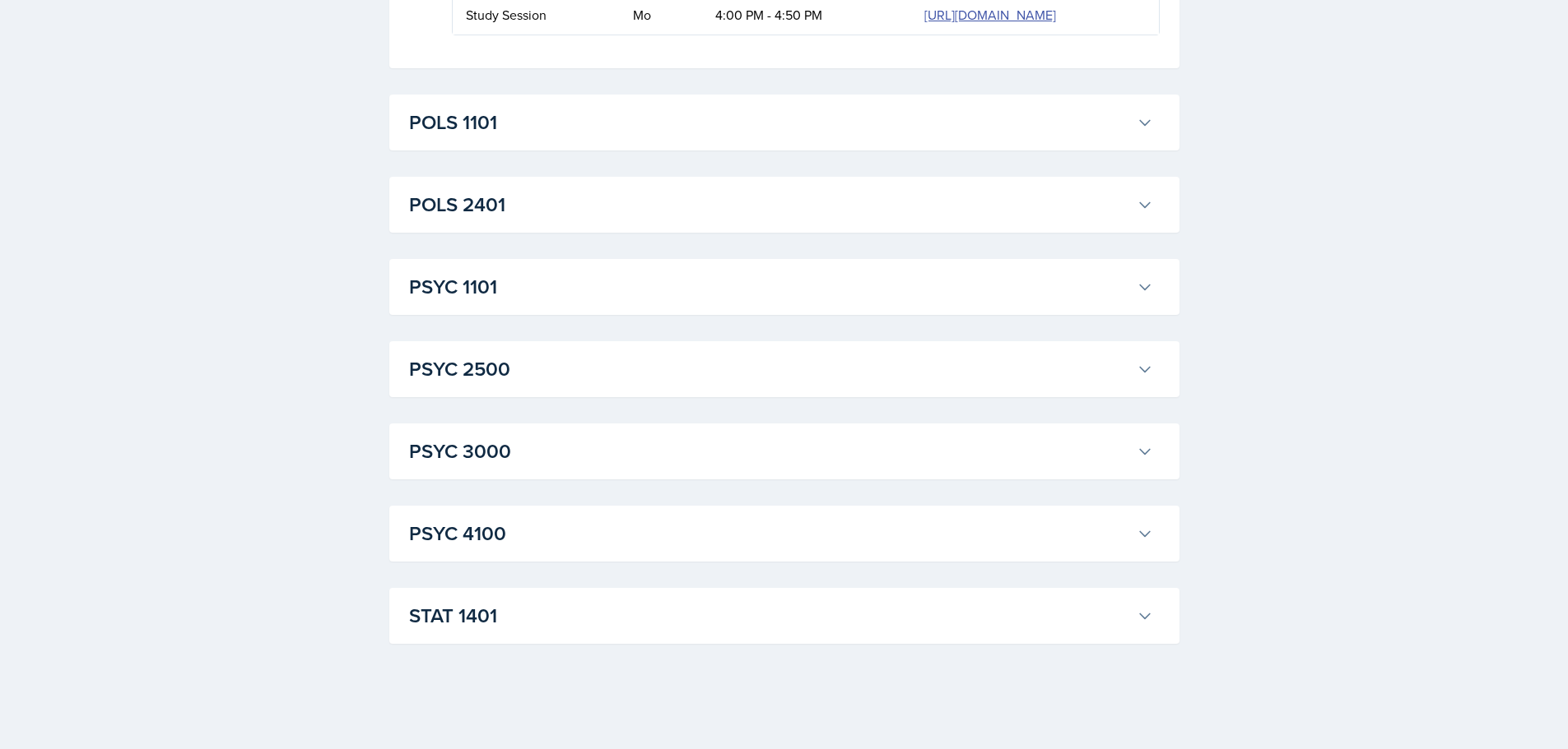
click at [509, 137] on h3 "POLS 1101" at bounding box center [769, 122] width 721 height 29
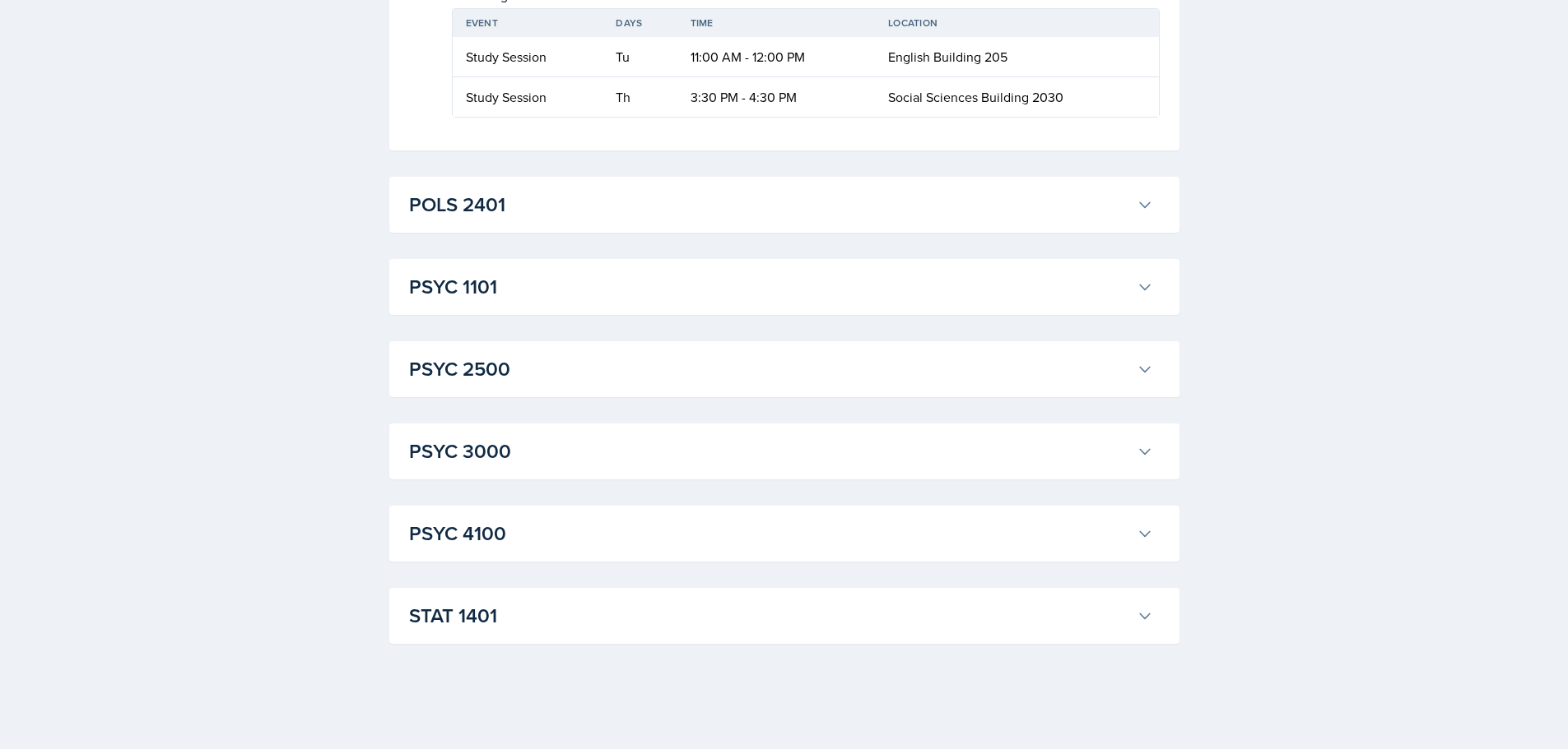
click at [513, 219] on h3 "POLS 2401" at bounding box center [769, 204] width 721 height 29
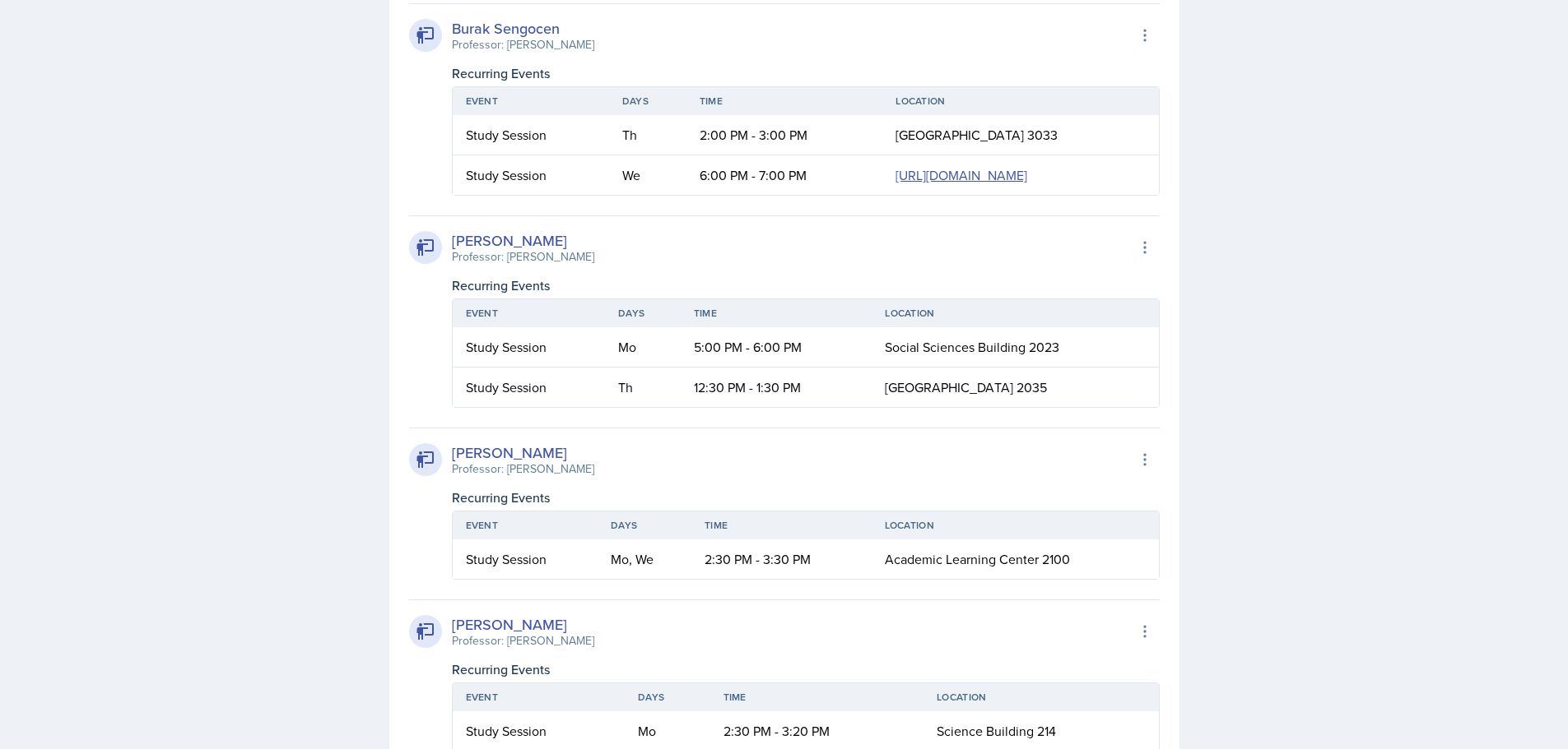
scroll to position [12908, 0]
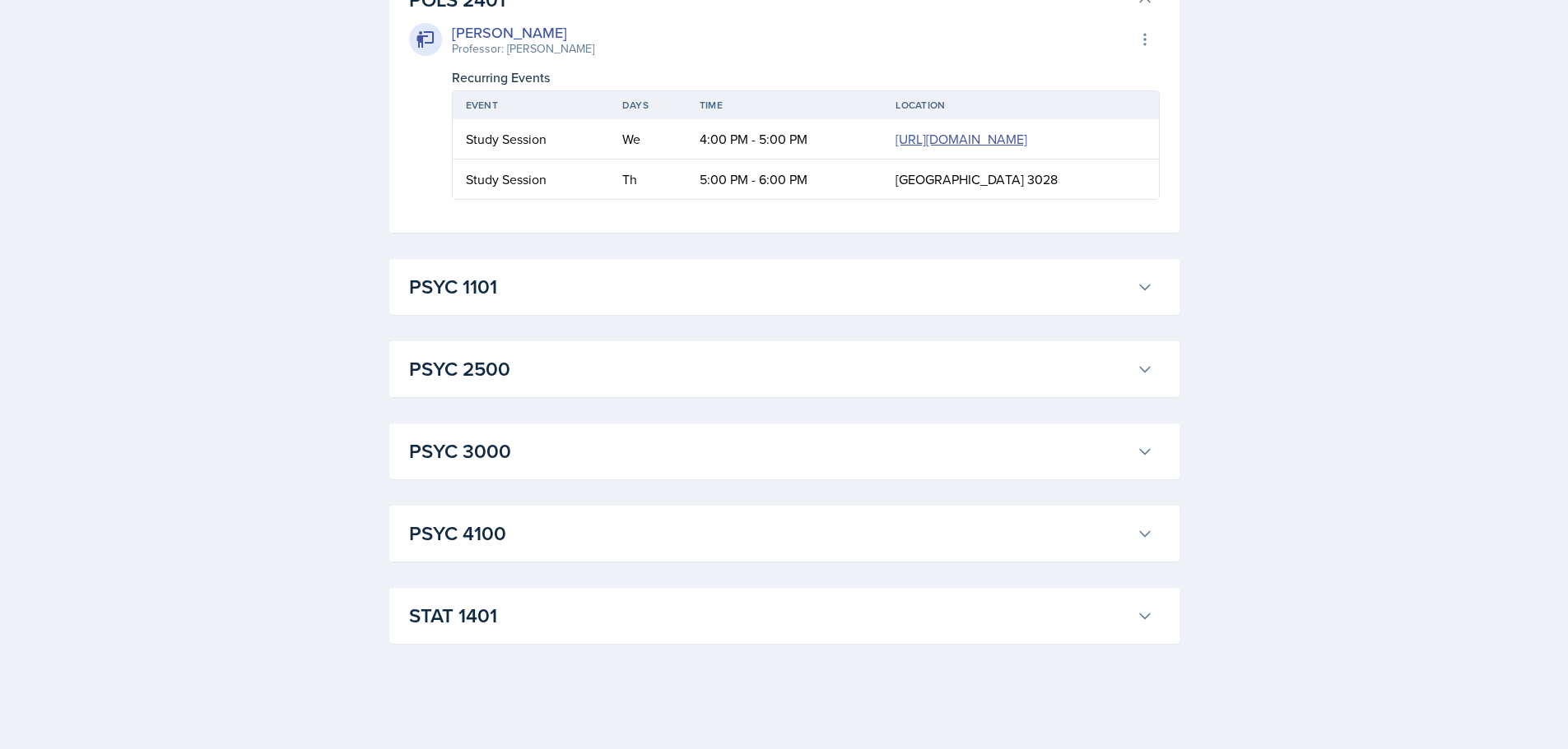
click at [1146, 8] on icon at bounding box center [1144, 0] width 17 height 17
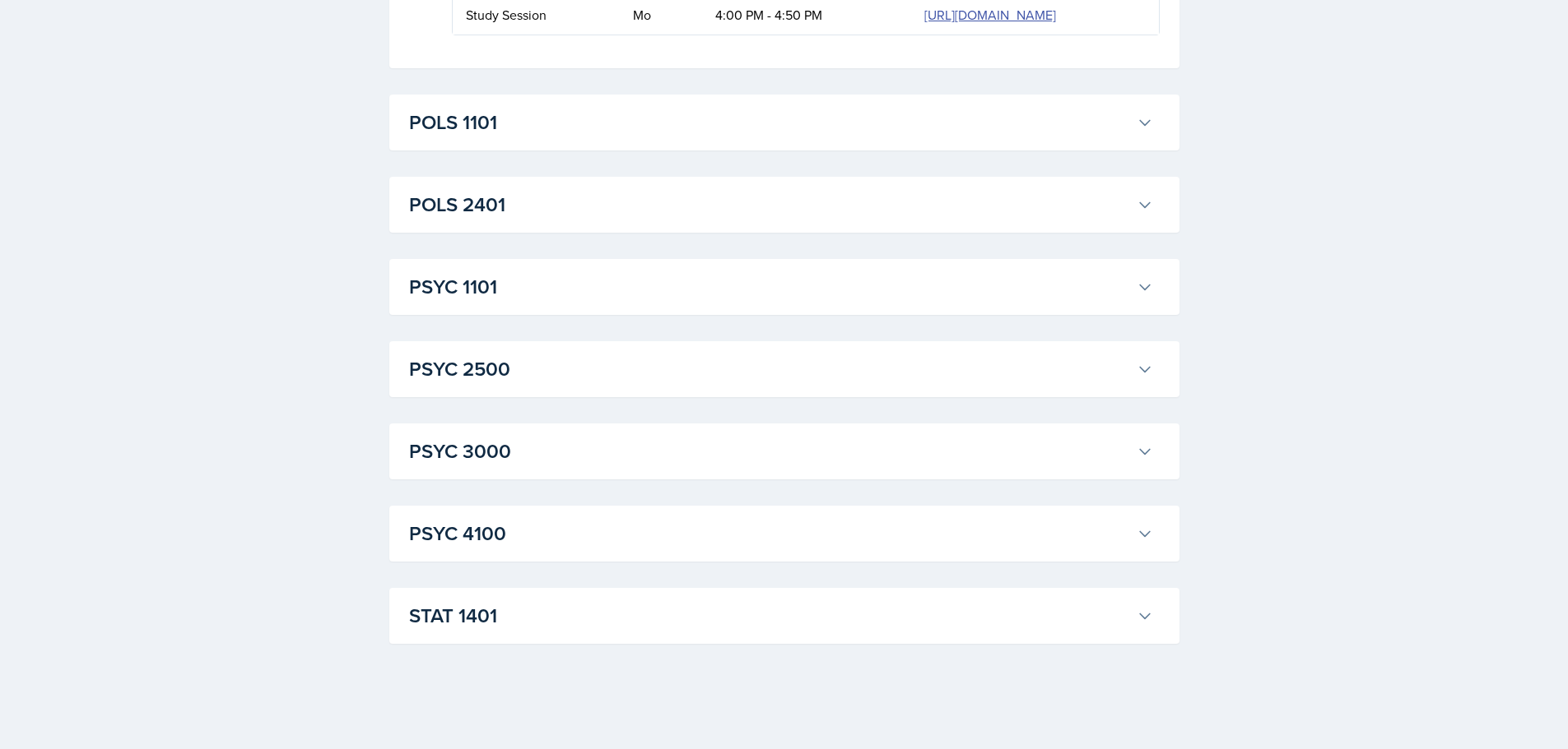
scroll to position [12497, 0]
